Goal: Information Seeking & Learning: Check status

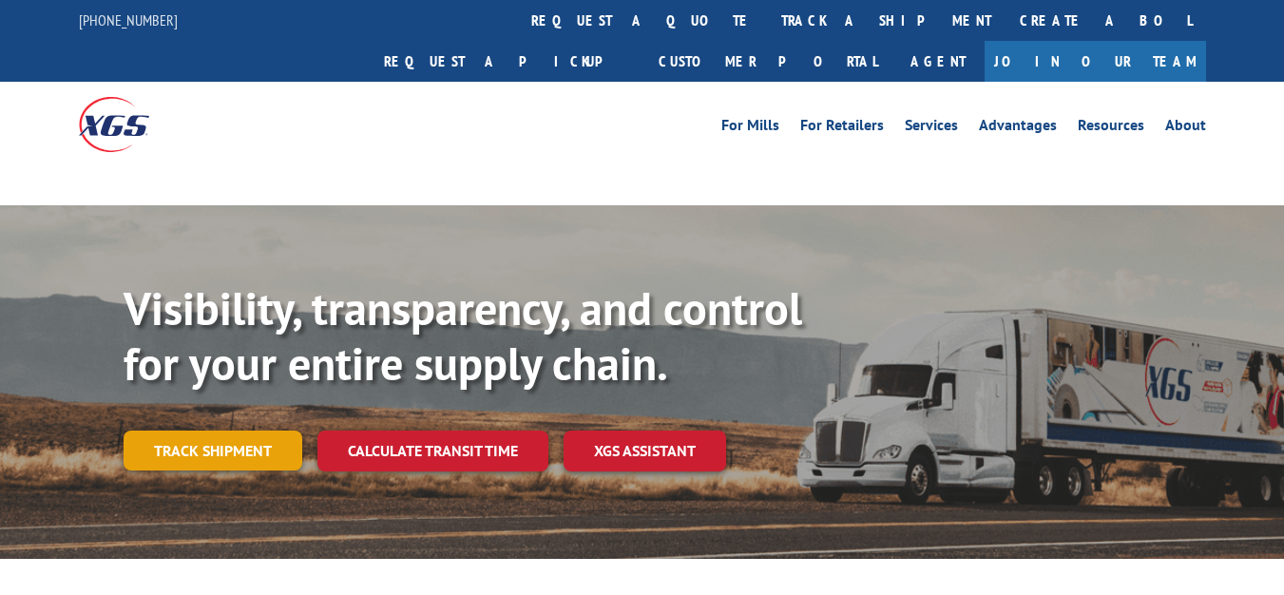
click at [239, 430] on link "Track shipment" at bounding box center [213, 450] width 179 height 40
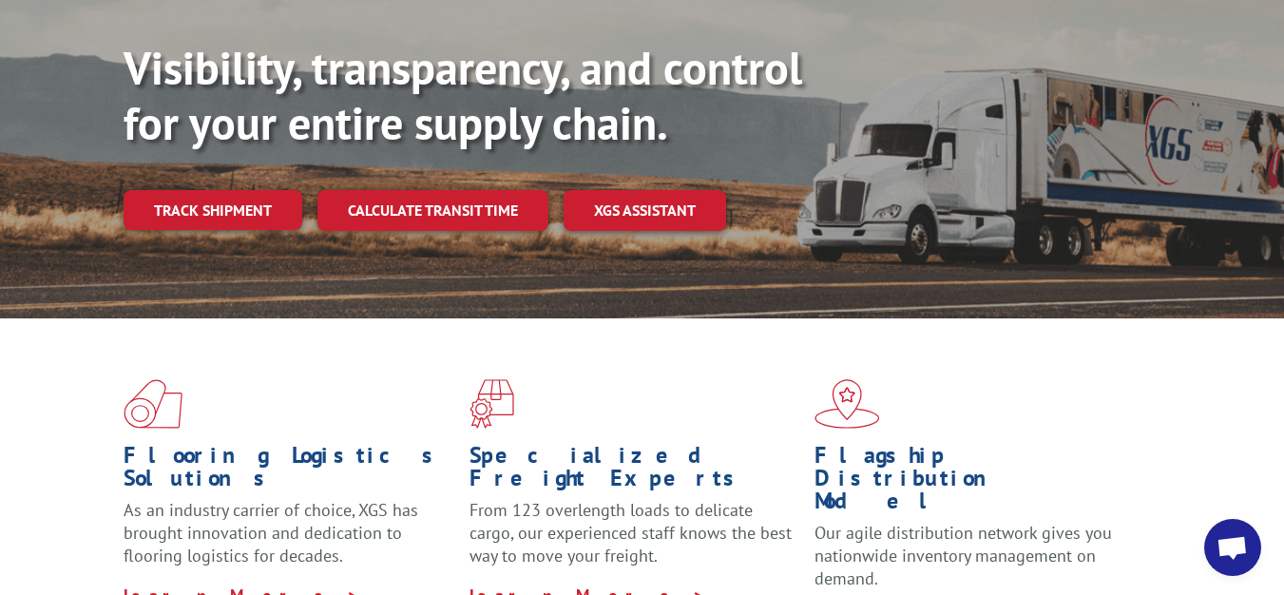
scroll to position [190, 0]
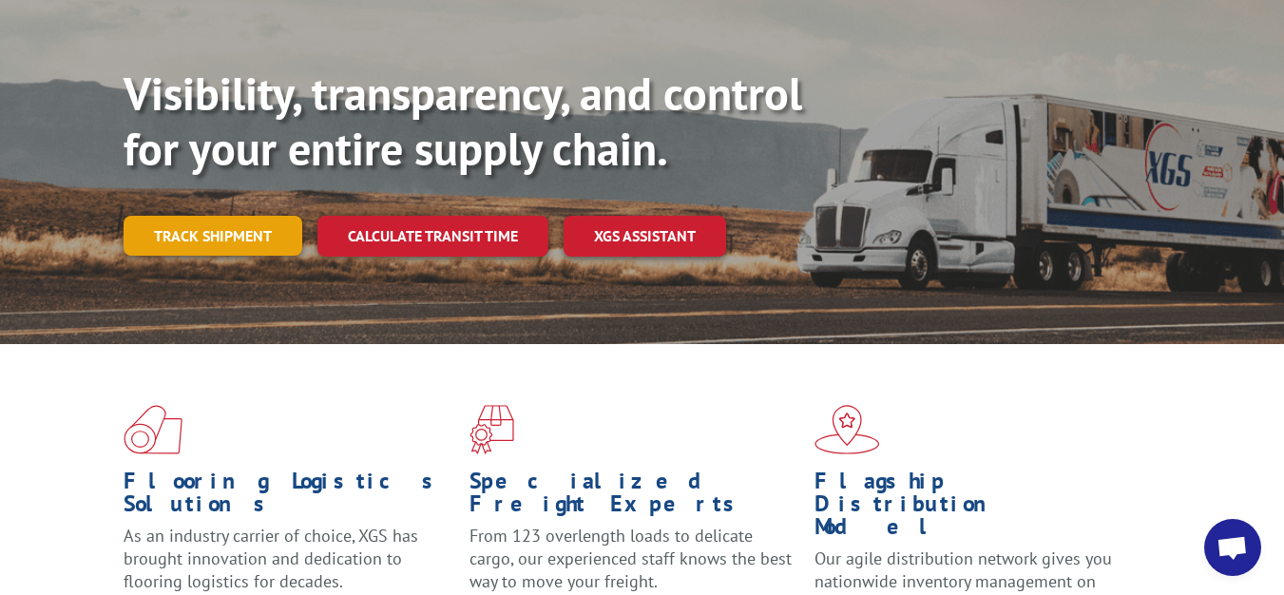
click at [202, 216] on link "Track shipment" at bounding box center [213, 236] width 179 height 40
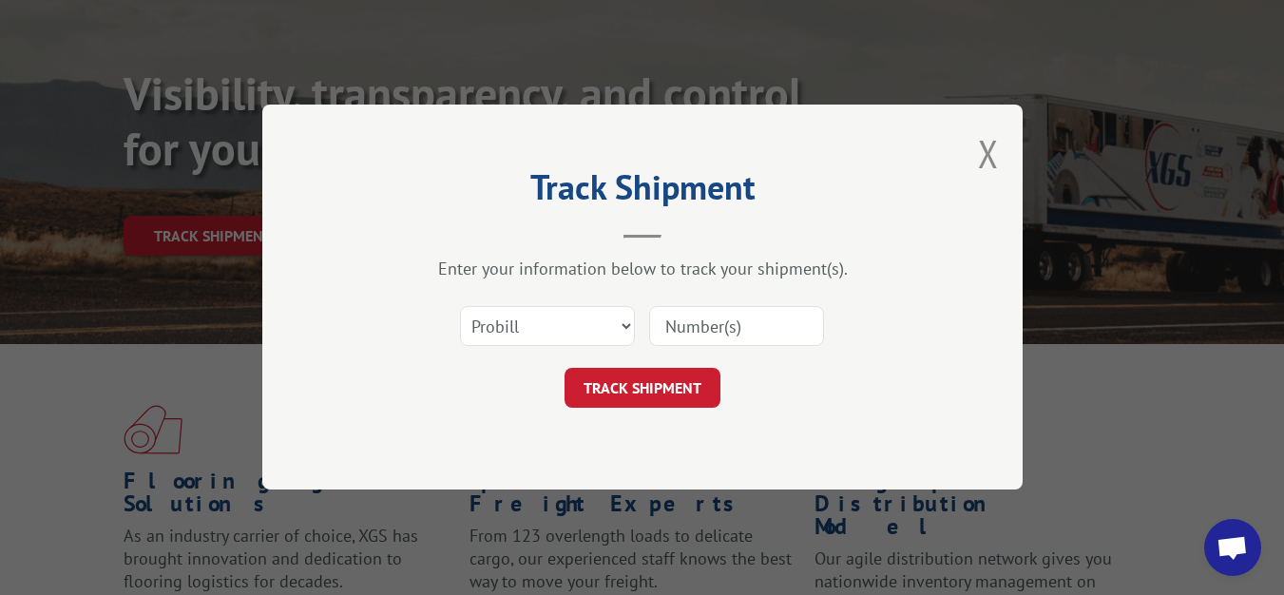
drag, startPoint x: 753, startPoint y: 337, endPoint x: 703, endPoint y: 346, distance: 51.1
click at [753, 337] on input at bounding box center [736, 327] width 175 height 40
paste input "17501685"
type input "17501685"
click at [580, 333] on select "Select category... Probill BOL PO" at bounding box center [547, 327] width 175 height 40
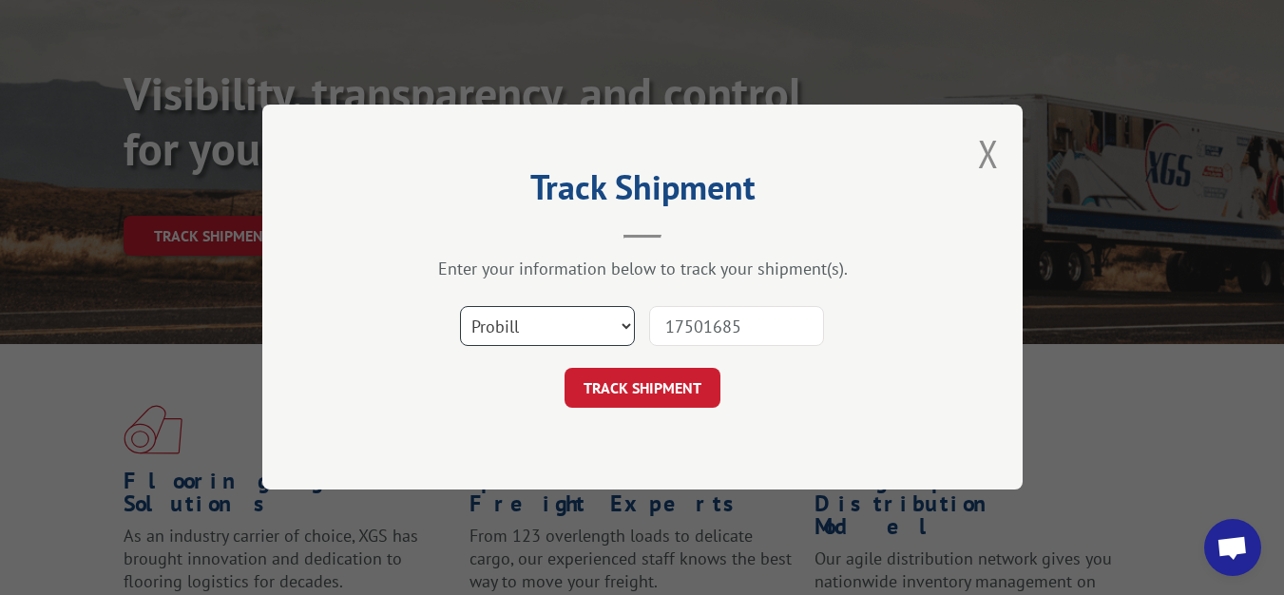
select select "po"
click at [460, 307] on select "Select category... Probill BOL PO" at bounding box center [547, 327] width 175 height 40
click at [656, 395] on button "TRACK SHIPMENT" at bounding box center [642, 389] width 156 height 40
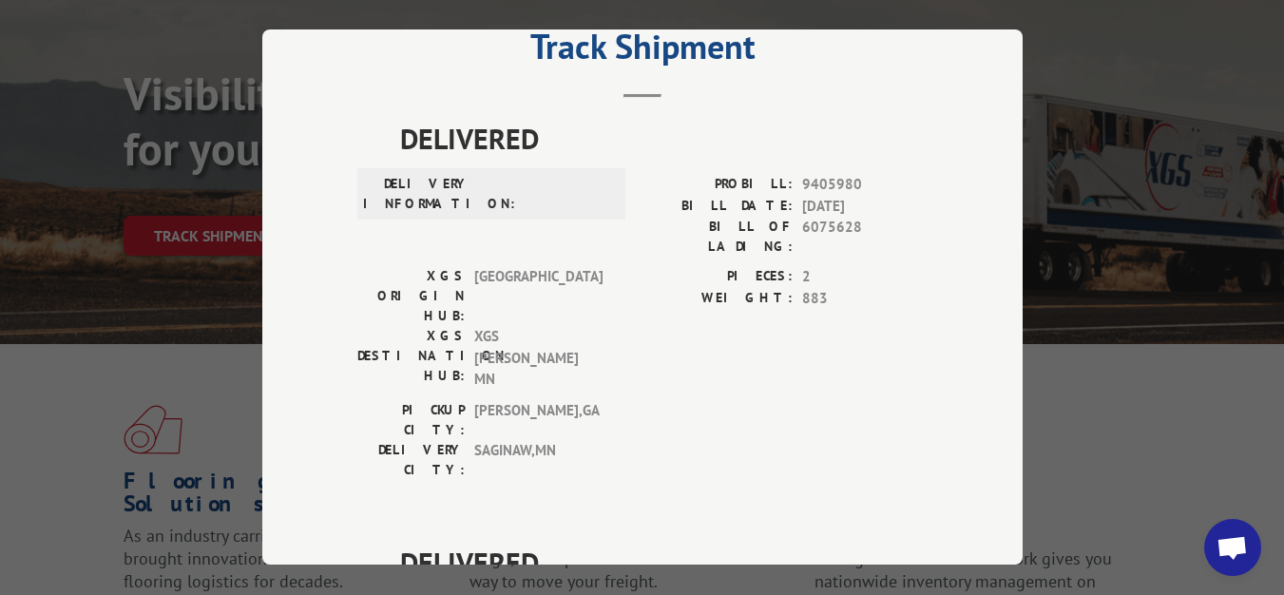
scroll to position [11, 0]
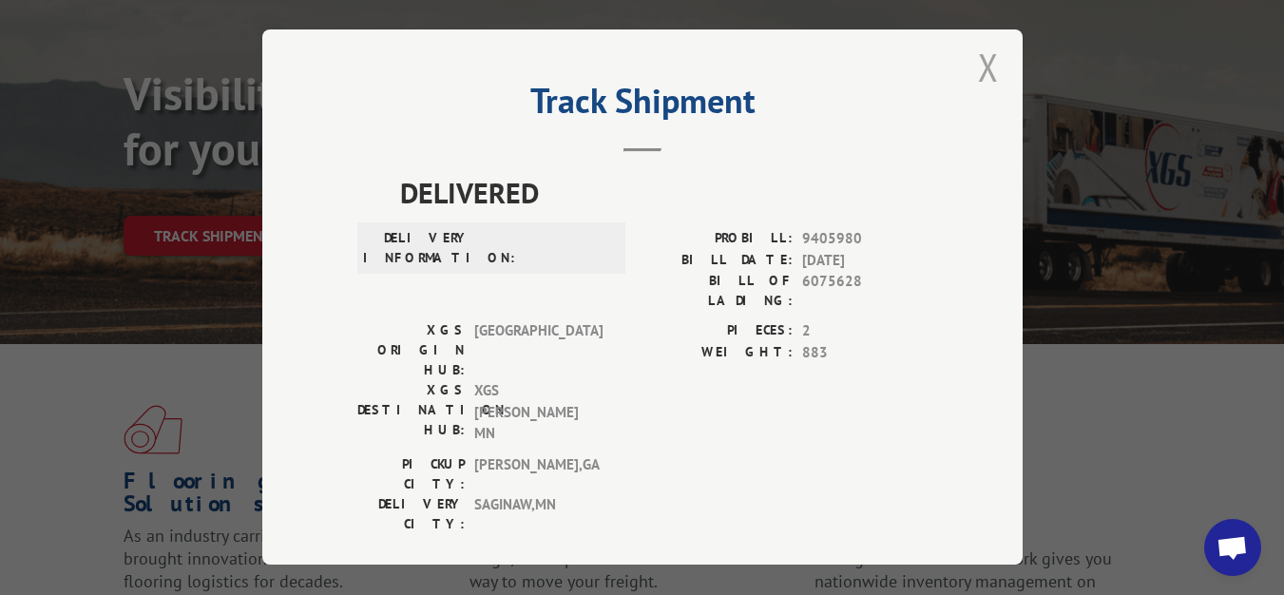
click at [980, 55] on button "Close modal" at bounding box center [988, 67] width 21 height 50
